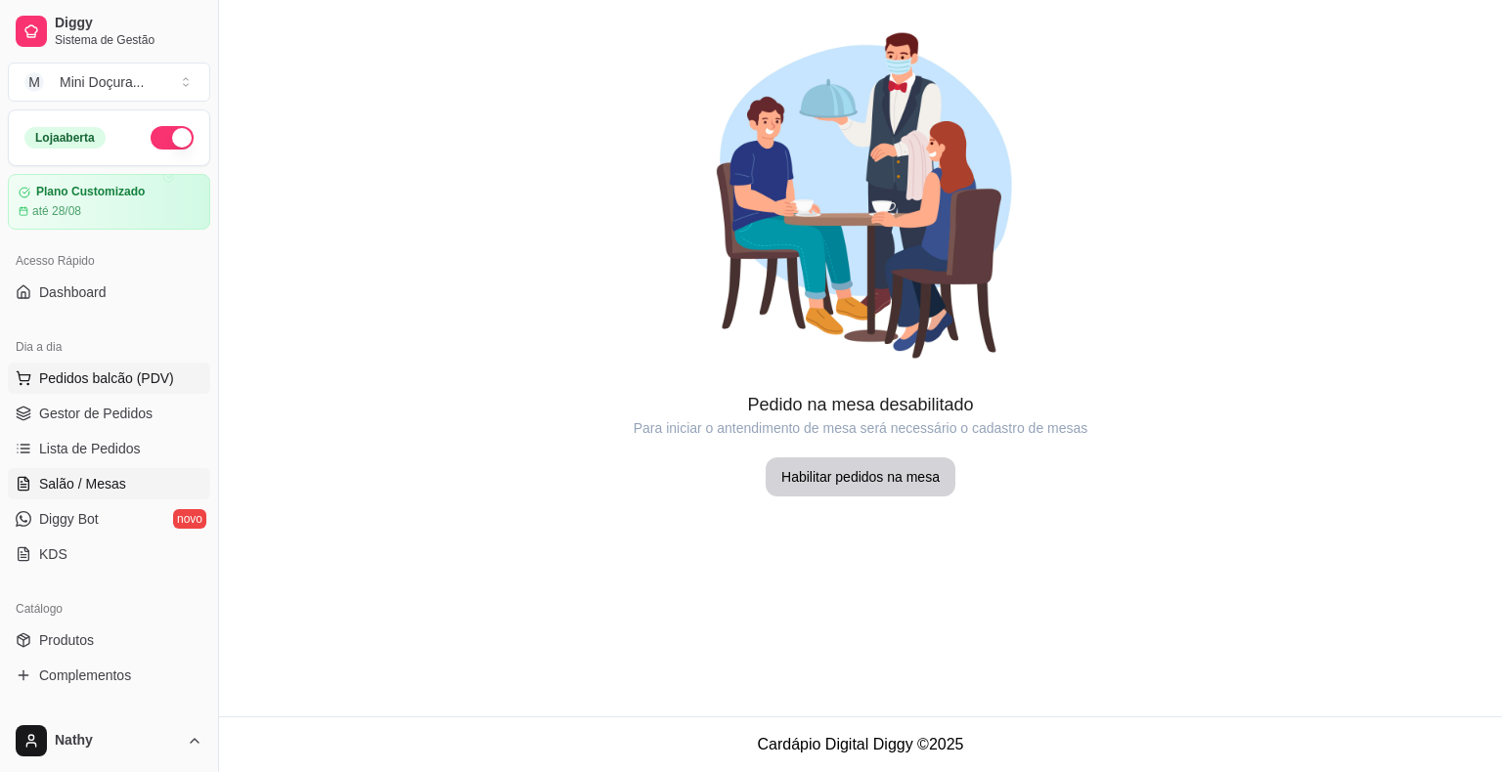
click at [73, 390] on button "Pedidos balcão (PDV)" at bounding box center [109, 378] width 202 height 31
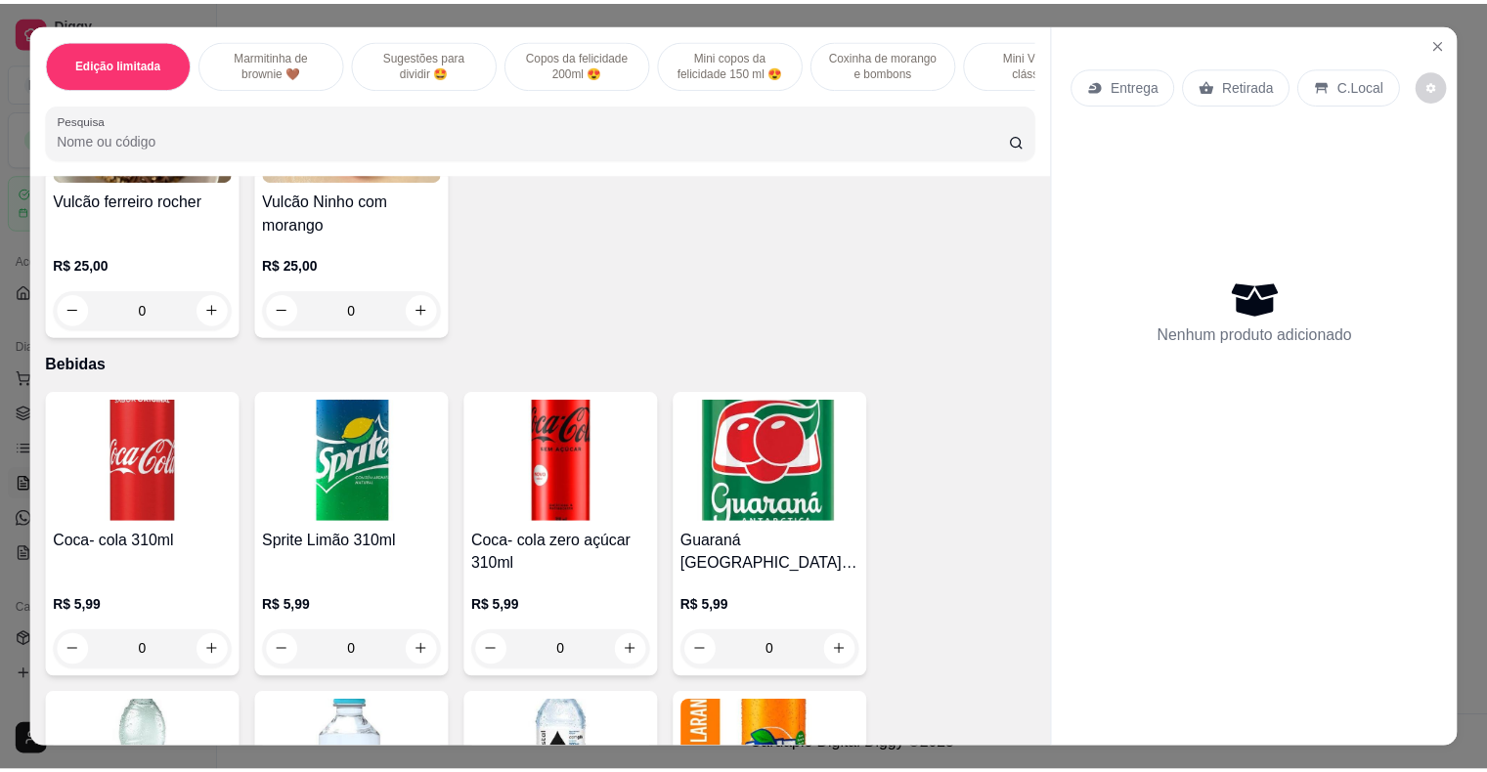
scroll to position [3480, 0]
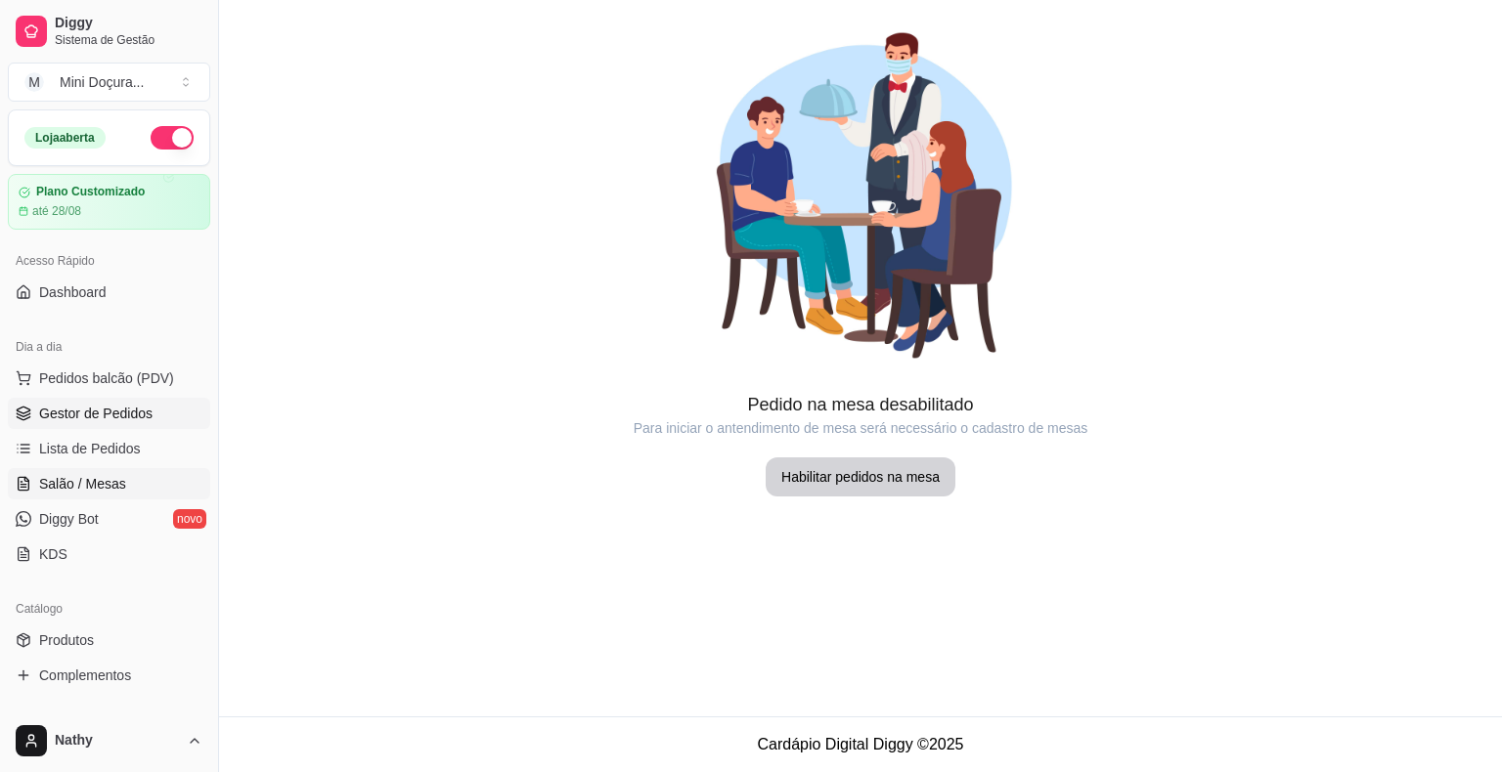
click at [117, 424] on link "Gestor de Pedidos" at bounding box center [109, 413] width 202 height 31
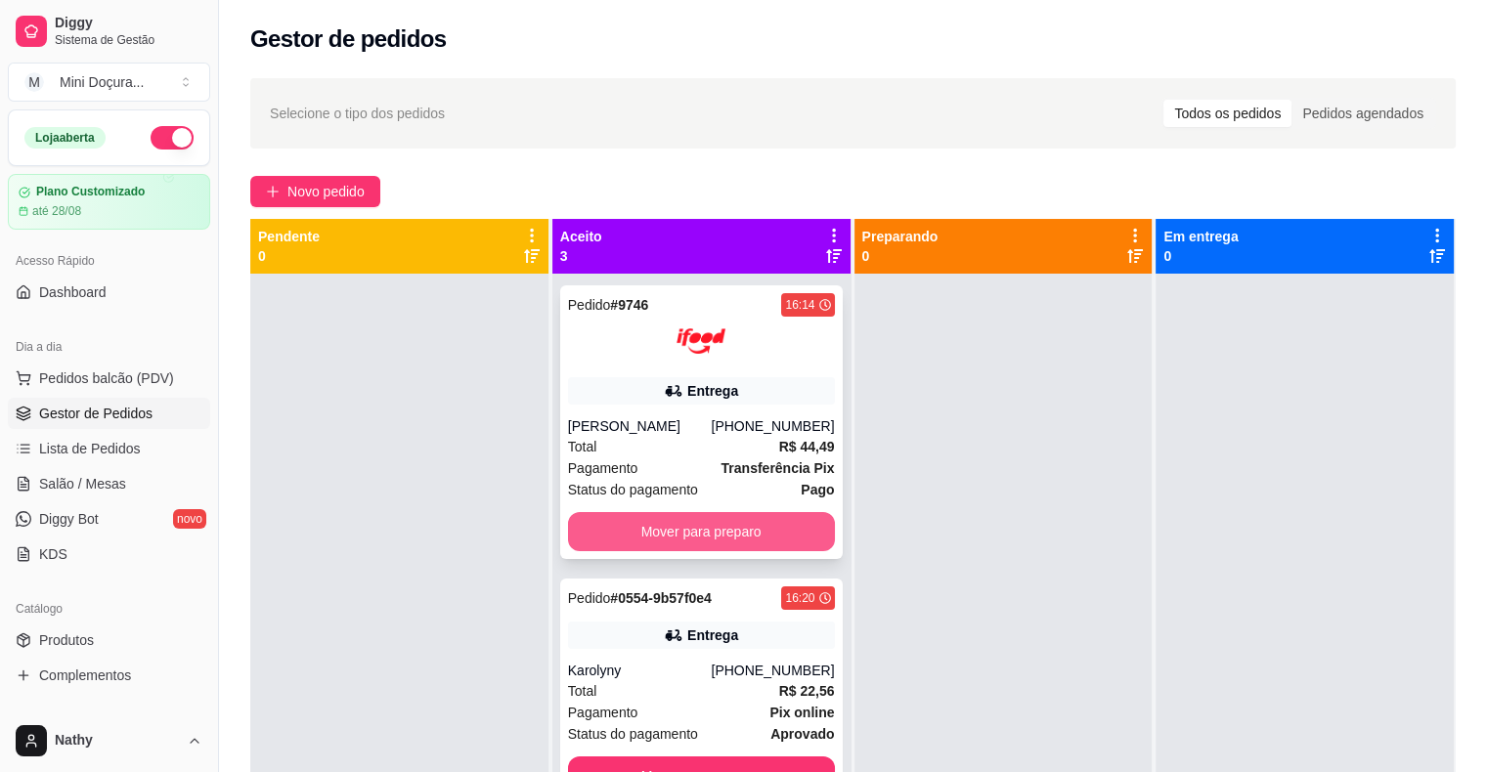
click at [763, 526] on button "Mover para preparo" at bounding box center [701, 531] width 267 height 39
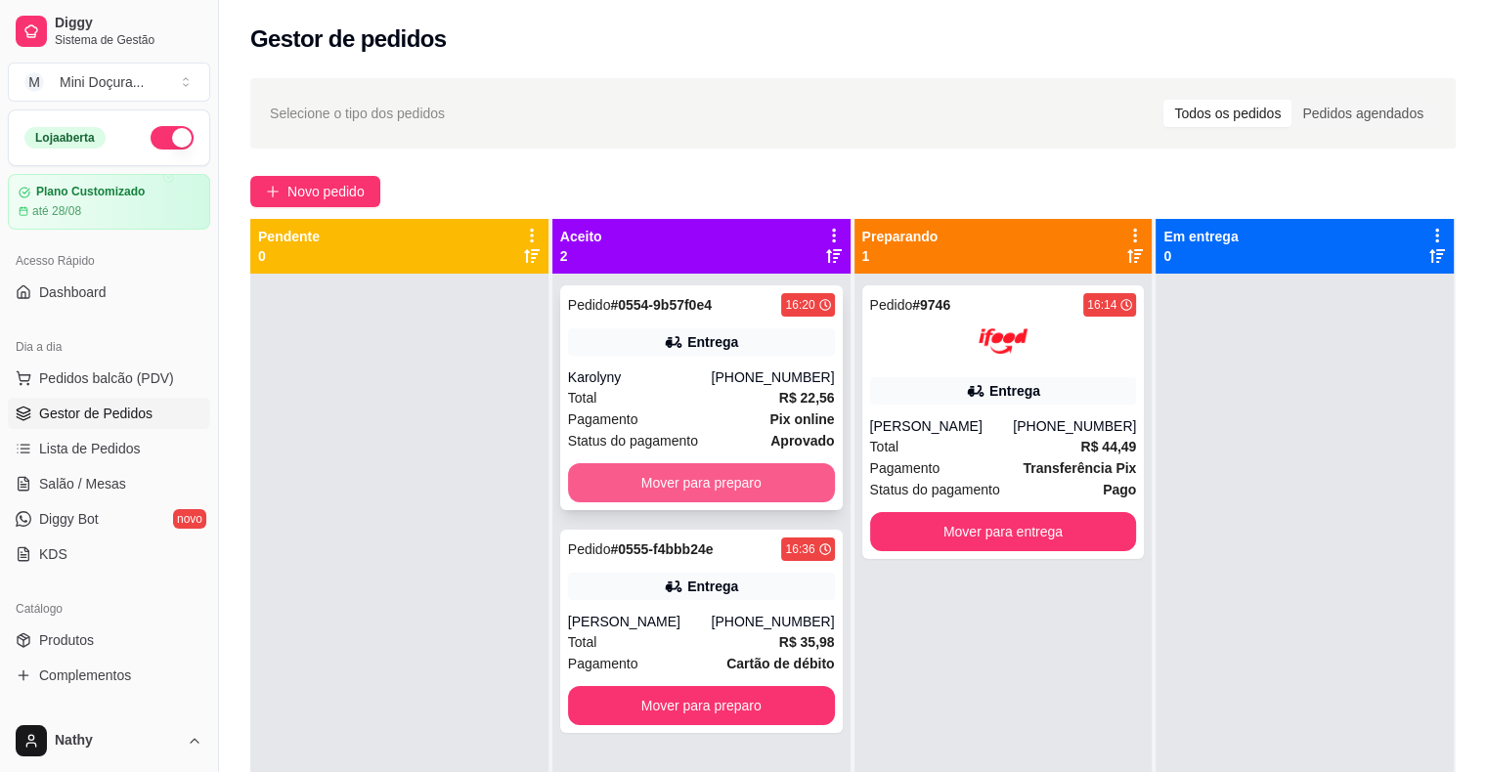
click at [726, 453] on div "Pedido # 0554-9b57f0e4 16:20 Entrega Karolyny [PHONE_NUMBER] Total R$ 22,56 Pag…" at bounding box center [701, 397] width 283 height 225
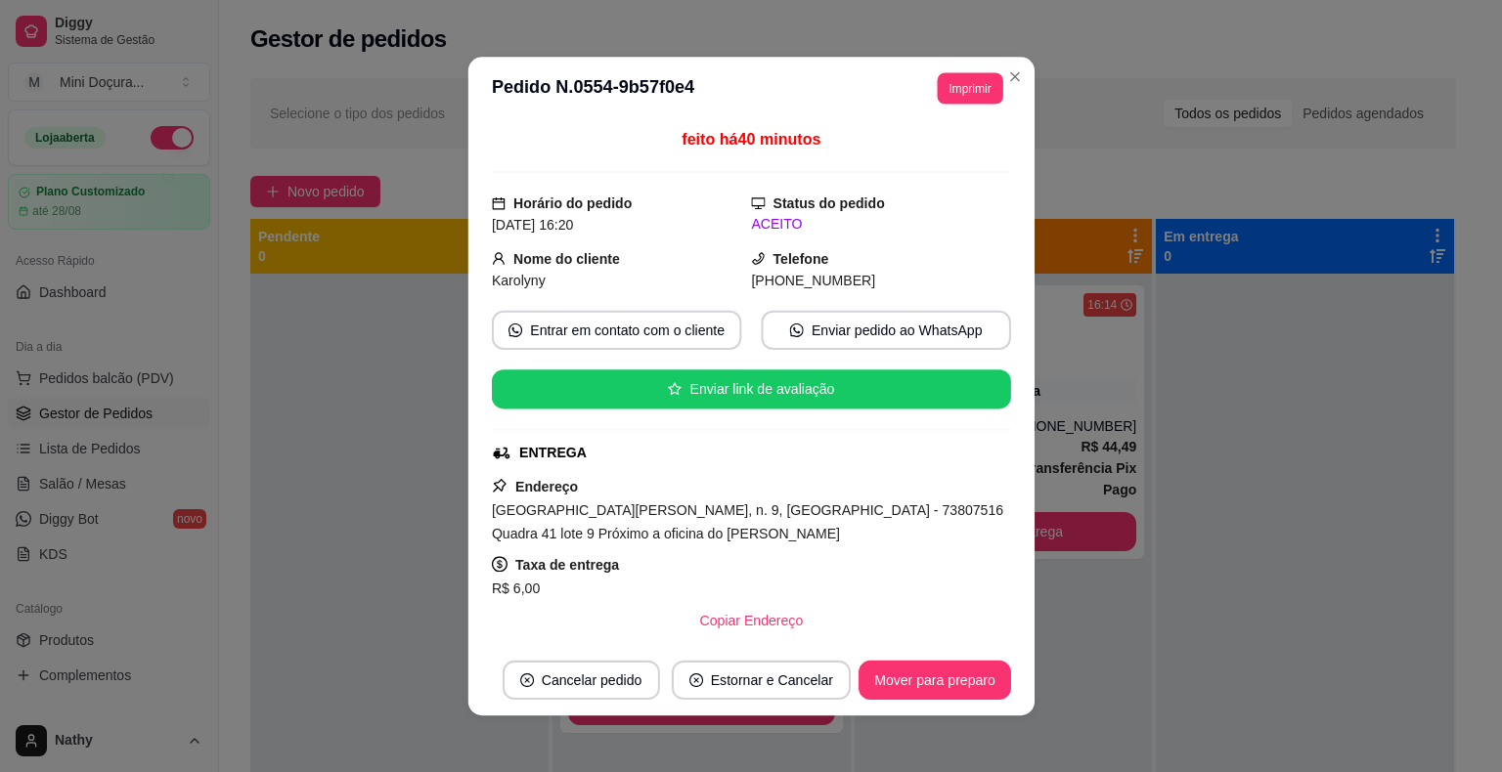
click at [731, 486] on div "Endereço [STREET_ADDRESS] 9, [GEOGRAPHIC_DATA] - 73807516 Quadra 41 lote 9 Próx…" at bounding box center [750, 557] width 519 height 165
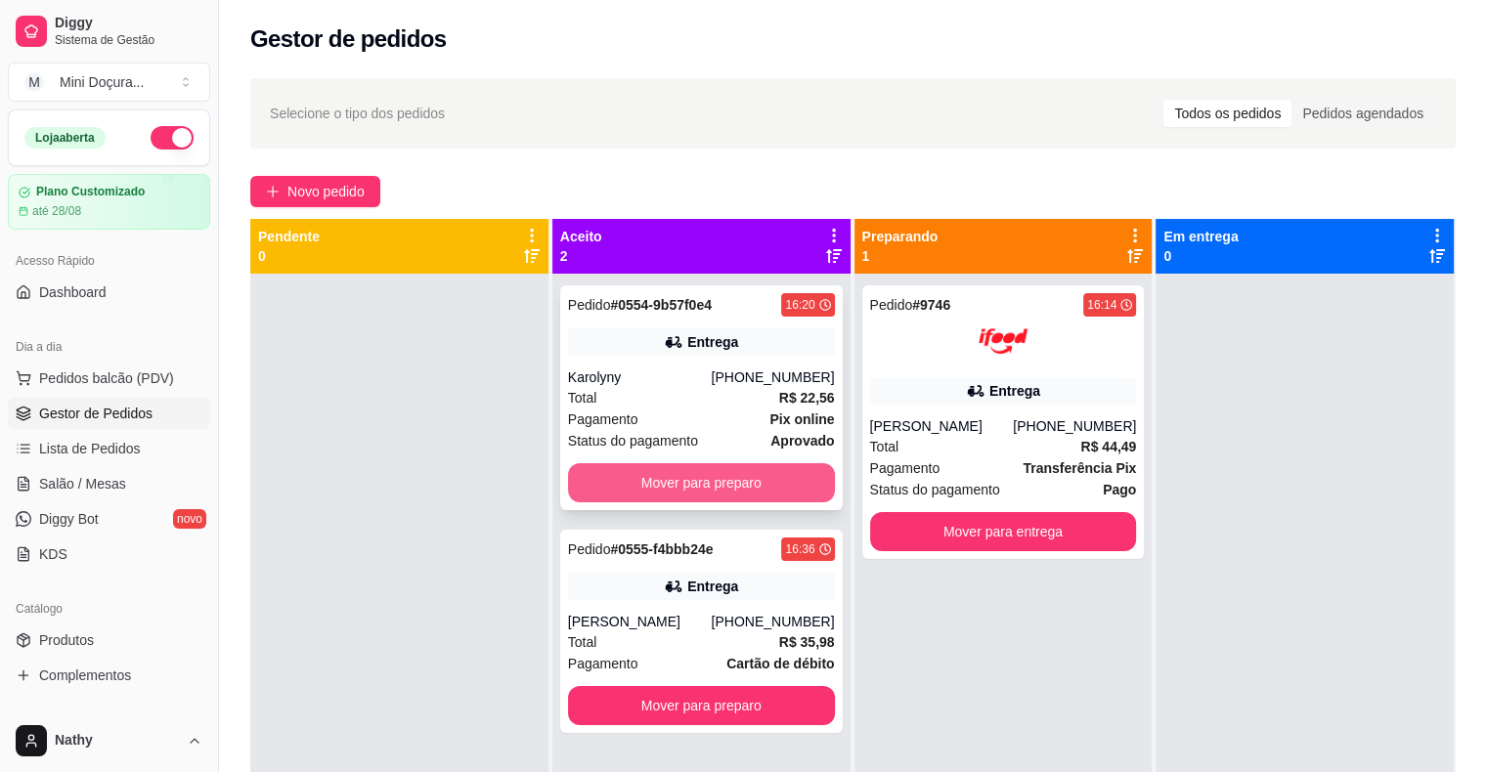
click at [731, 477] on button "Mover para preparo" at bounding box center [701, 482] width 267 height 39
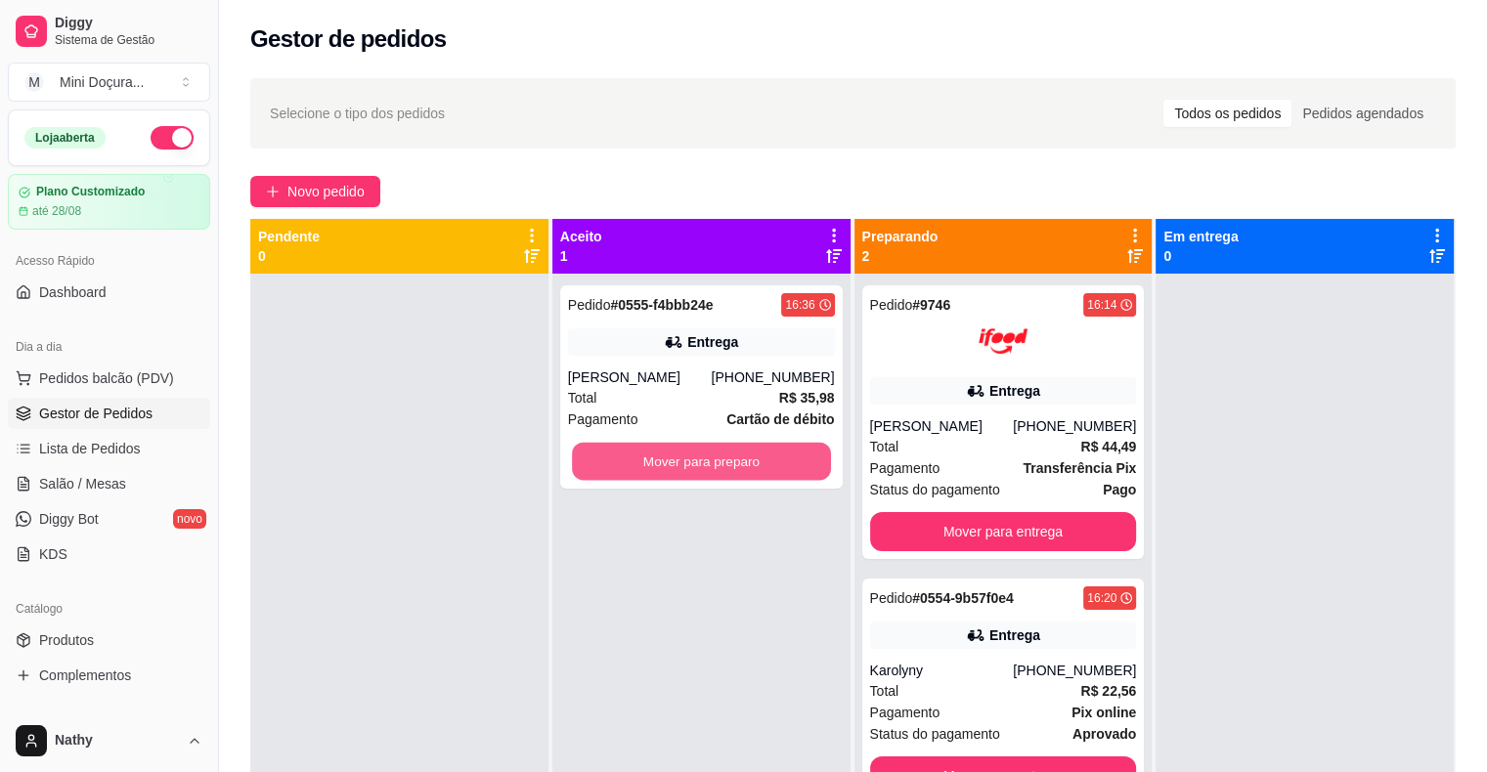
click at [731, 476] on button "Mover para preparo" at bounding box center [701, 462] width 259 height 38
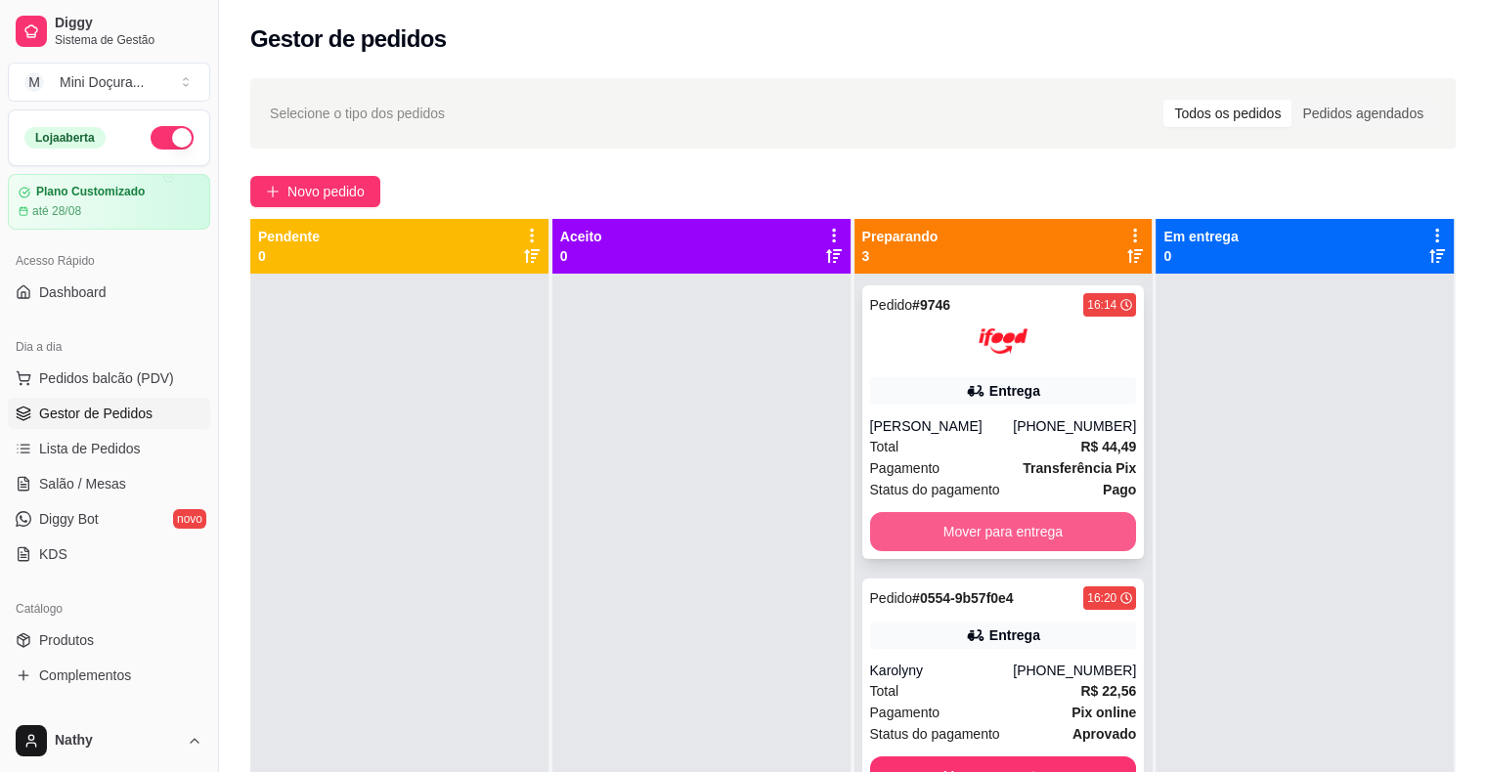
click at [958, 521] on button "Mover para entrega" at bounding box center [1003, 531] width 267 height 39
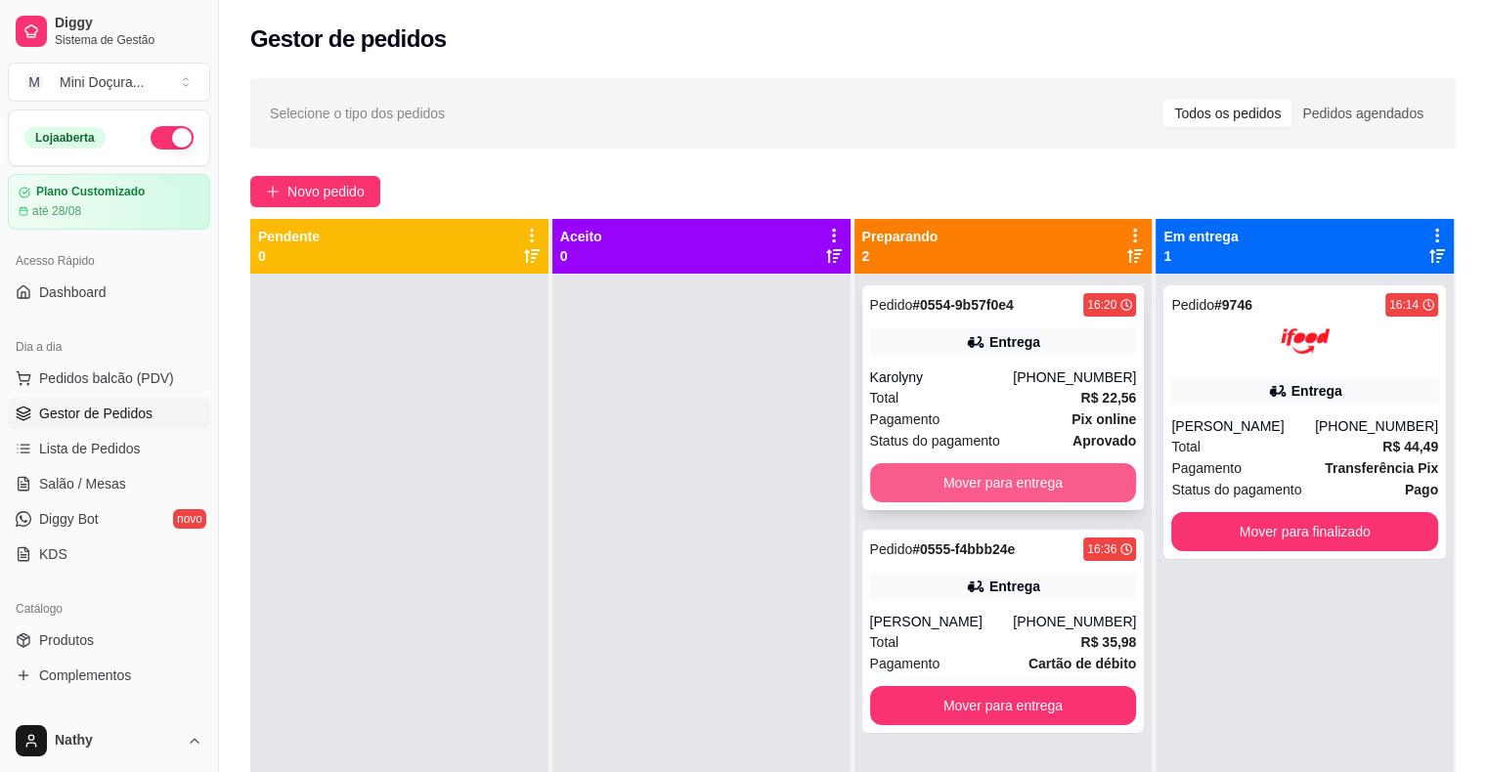
click at [947, 485] on button "Mover para entrega" at bounding box center [1003, 482] width 267 height 39
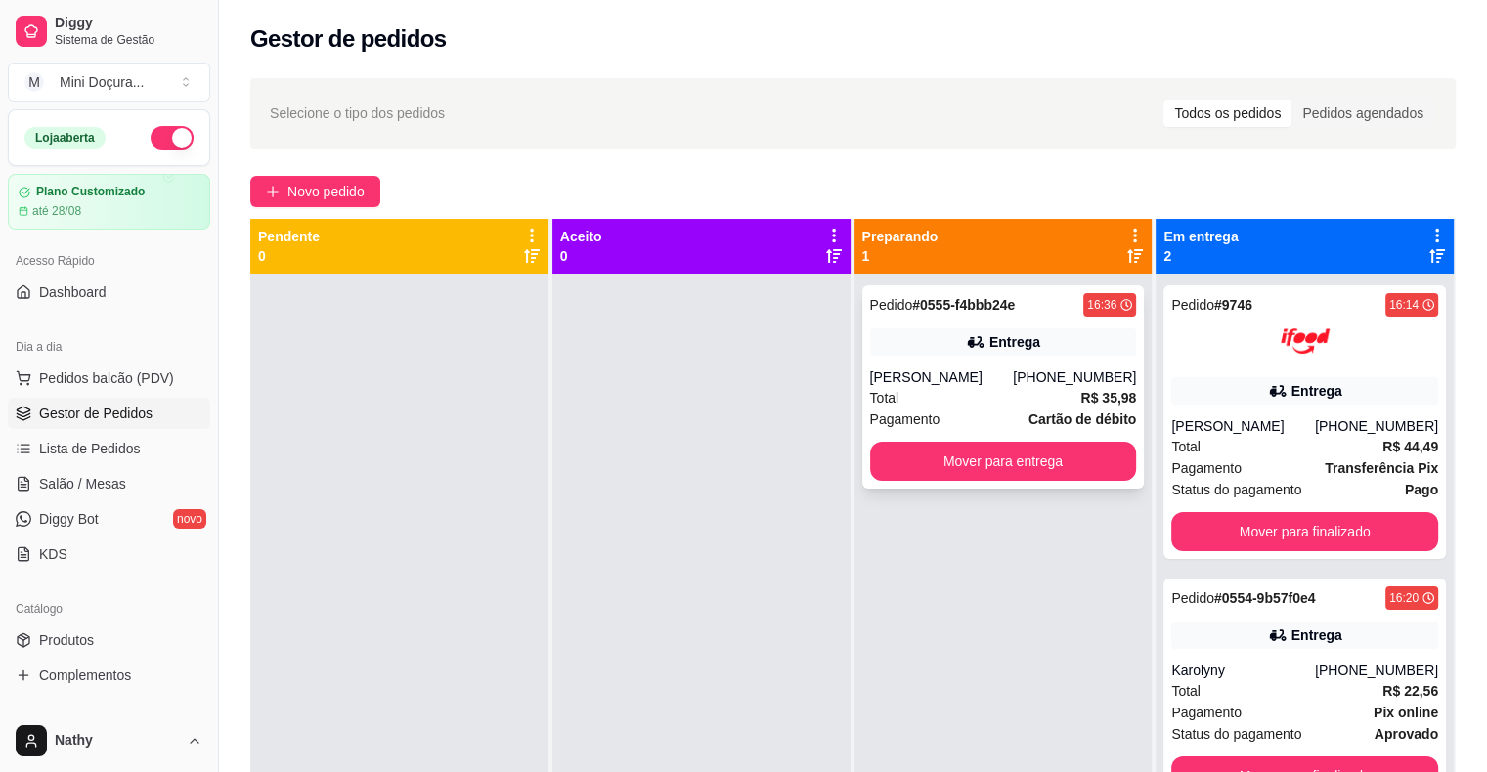
click at [947, 458] on button "Mover para entrega" at bounding box center [1003, 461] width 267 height 39
